Goal: Task Accomplishment & Management: Manage account settings

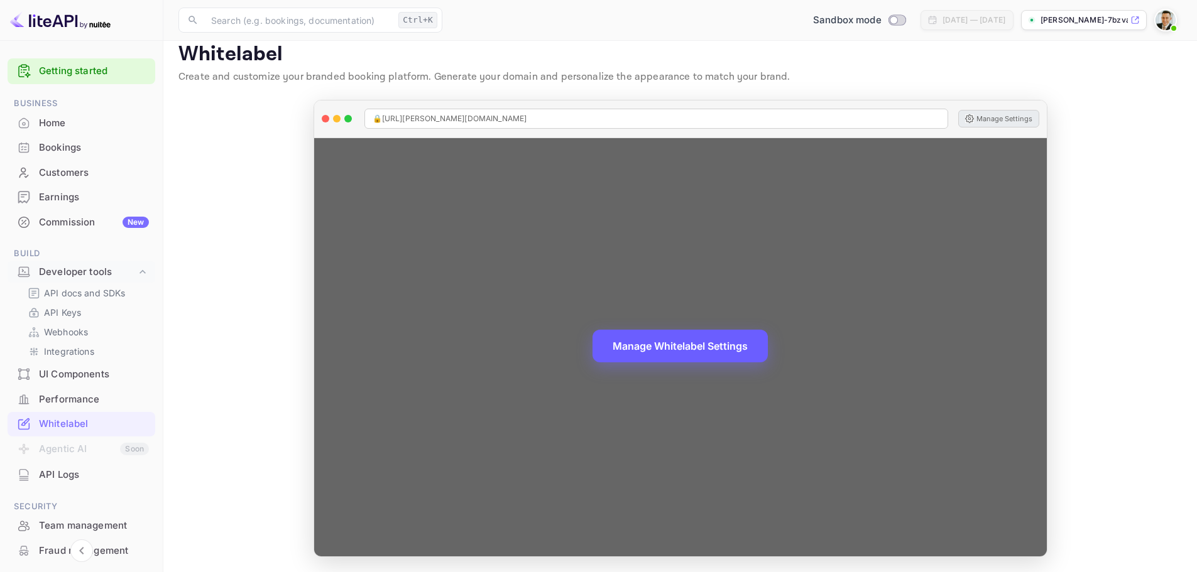
scroll to position [63, 0]
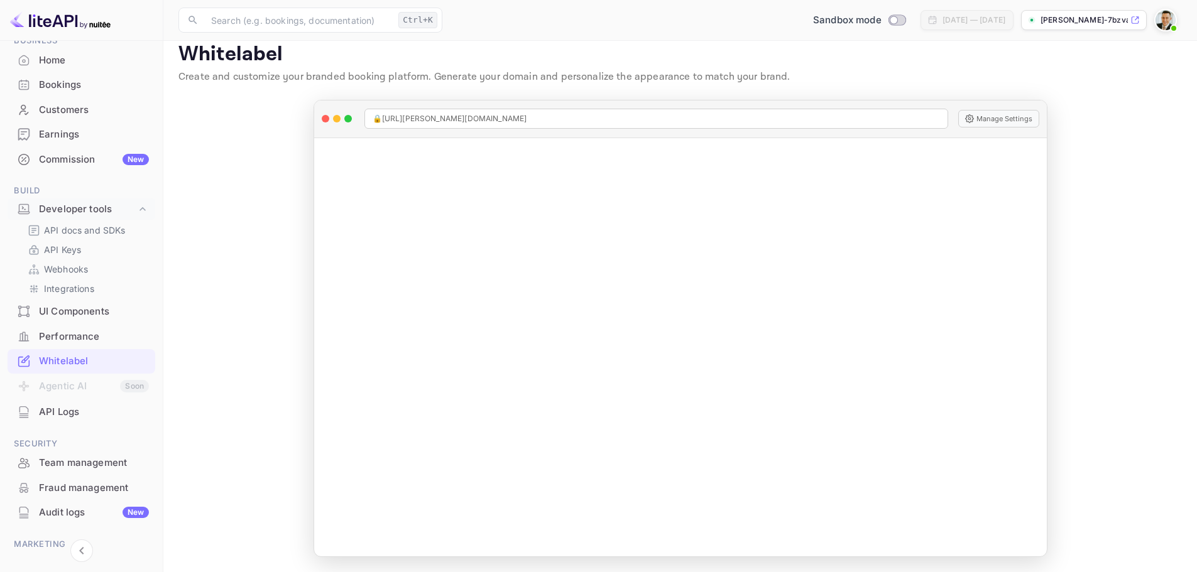
click at [1079, 20] on p "[PERSON_NAME]-7bzva.[PERSON_NAME]..." at bounding box center [1084, 19] width 87 height 11
click at [68, 151] on div "Commission New" at bounding box center [82, 160] width 148 height 25
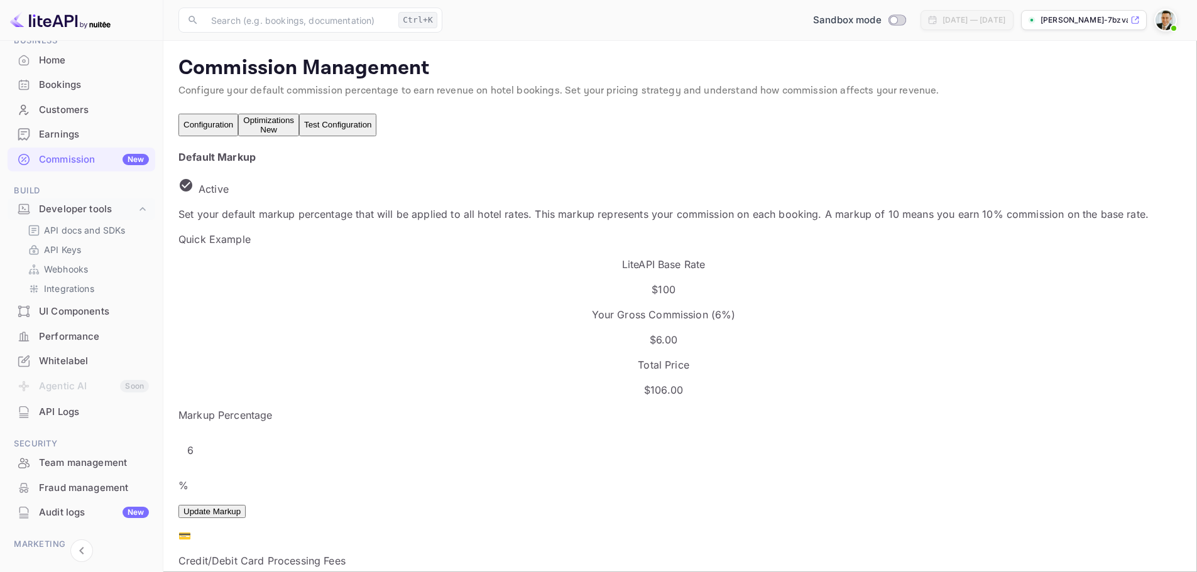
scroll to position [214, 616]
drag, startPoint x: 221, startPoint y: 393, endPoint x: 194, endPoint y: 396, distance: 26.6
click at [194, 395] on div "Default Markup Active Set your default markup percentage that will be applied t…" at bounding box center [663, 422] width 970 height 545
type input "1"
click at [246, 505] on button "Update Markup" at bounding box center [211, 511] width 67 height 13
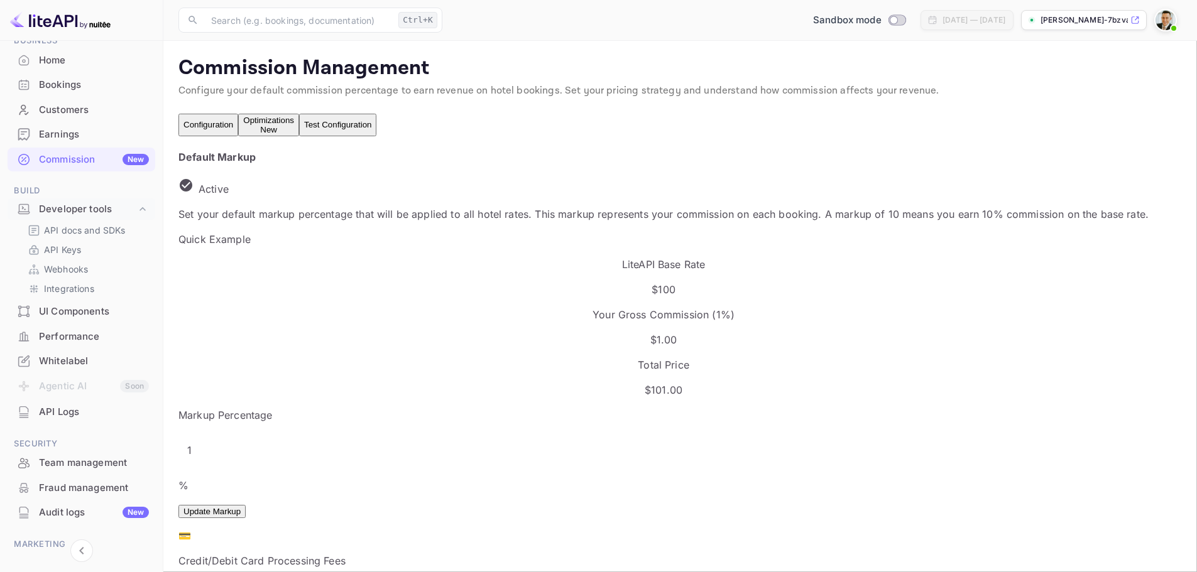
drag, startPoint x: 217, startPoint y: 398, endPoint x: 175, endPoint y: 391, distance: 42.8
type input "20"
click at [501, 408] on div "Markup Percentage 20 % ​ Update Markup" at bounding box center [663, 463] width 970 height 111
drag, startPoint x: 325, startPoint y: 397, endPoint x: 359, endPoint y: 438, distance: 53.1
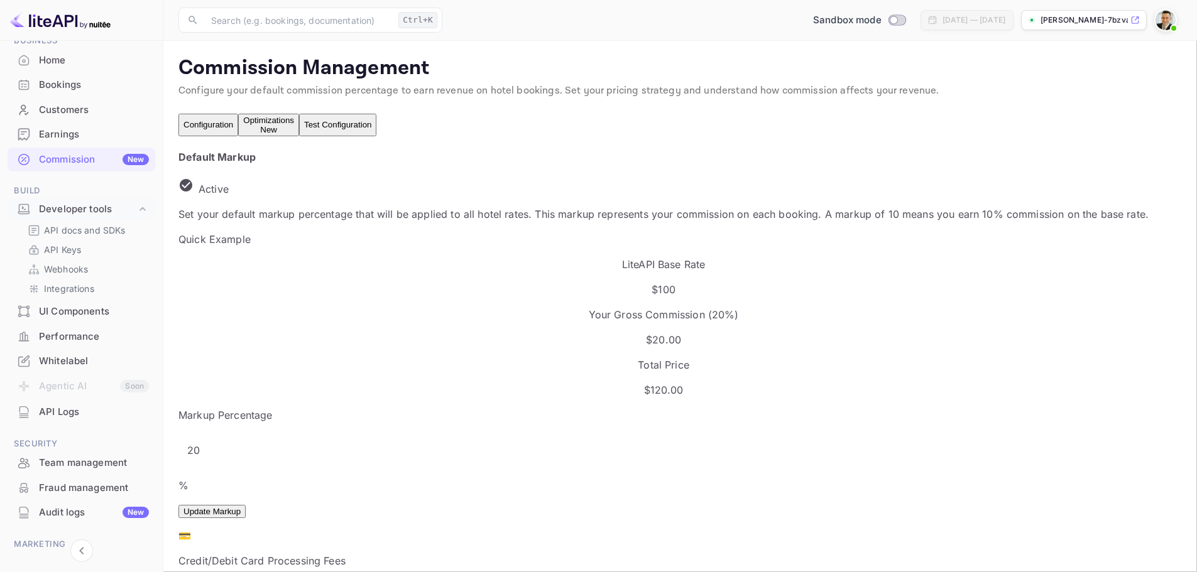
click at [246, 505] on button "Update Markup" at bounding box center [211, 511] width 67 height 13
